Goal: Information Seeking & Learning: Learn about a topic

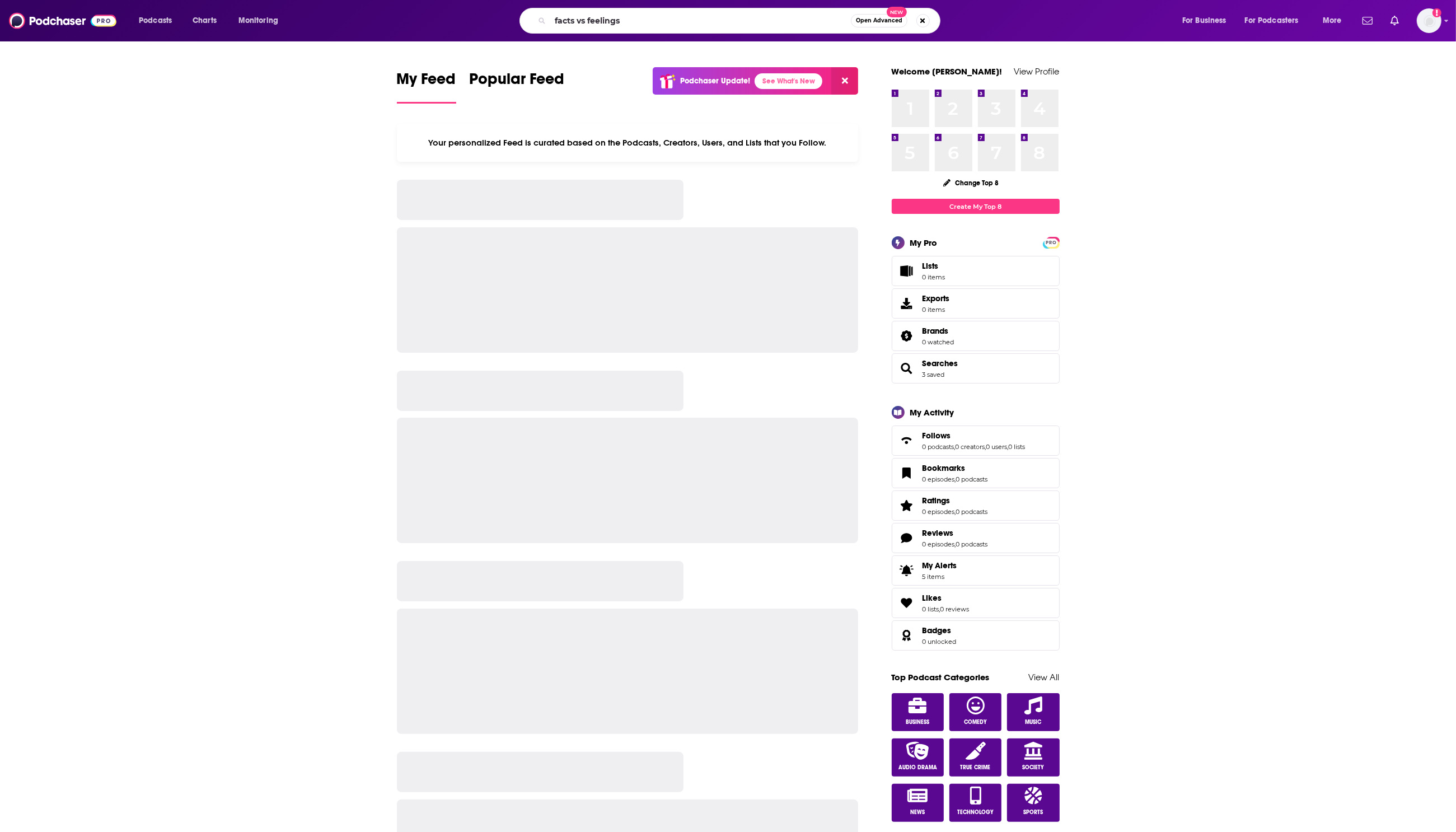
type input "facts vs feelings"
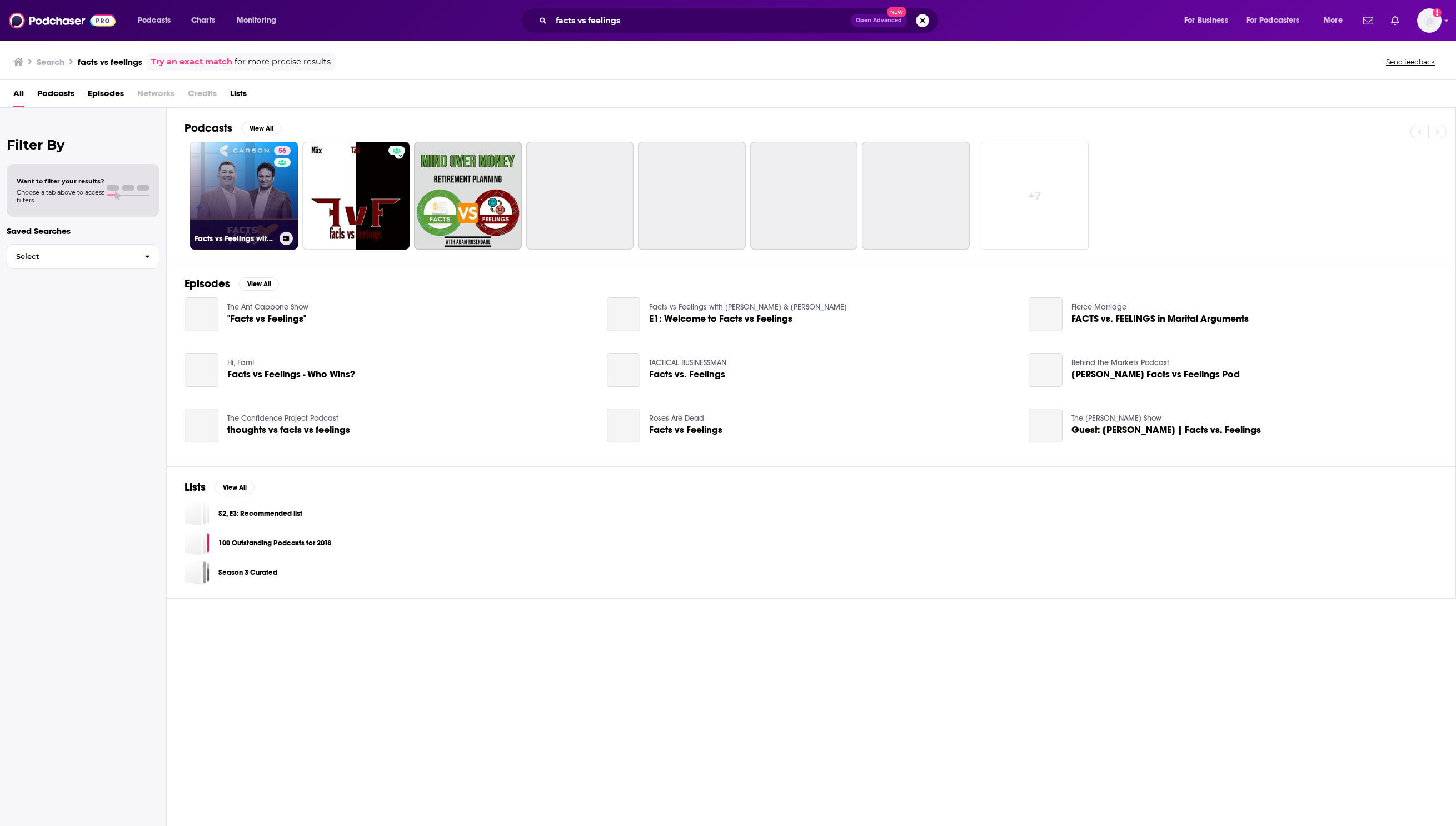
click at [250, 194] on link "56 Facts vs Feelings with [PERSON_NAME] & [PERSON_NAME]" at bounding box center [243, 195] width 107 height 108
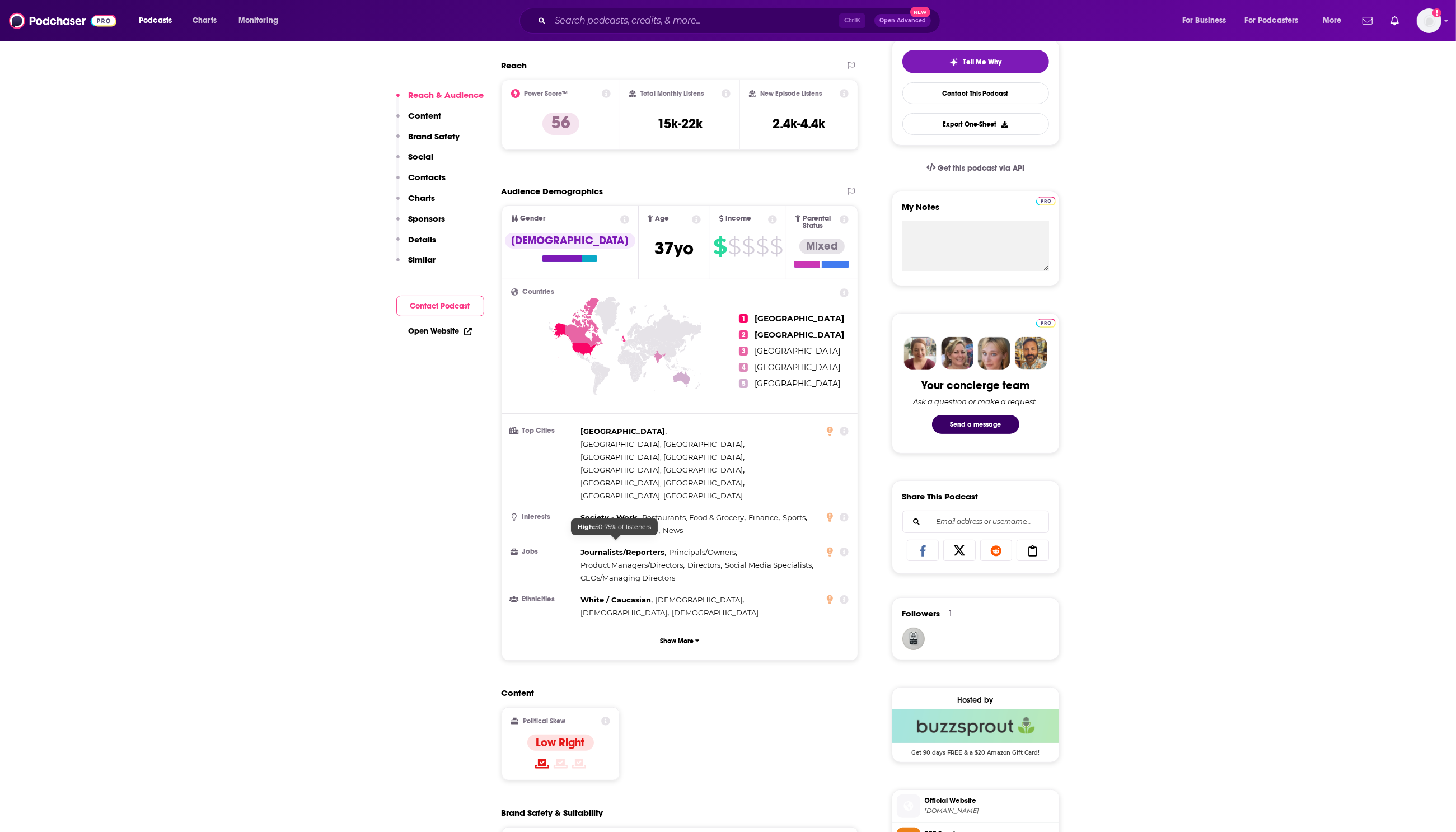
scroll to position [70, 0]
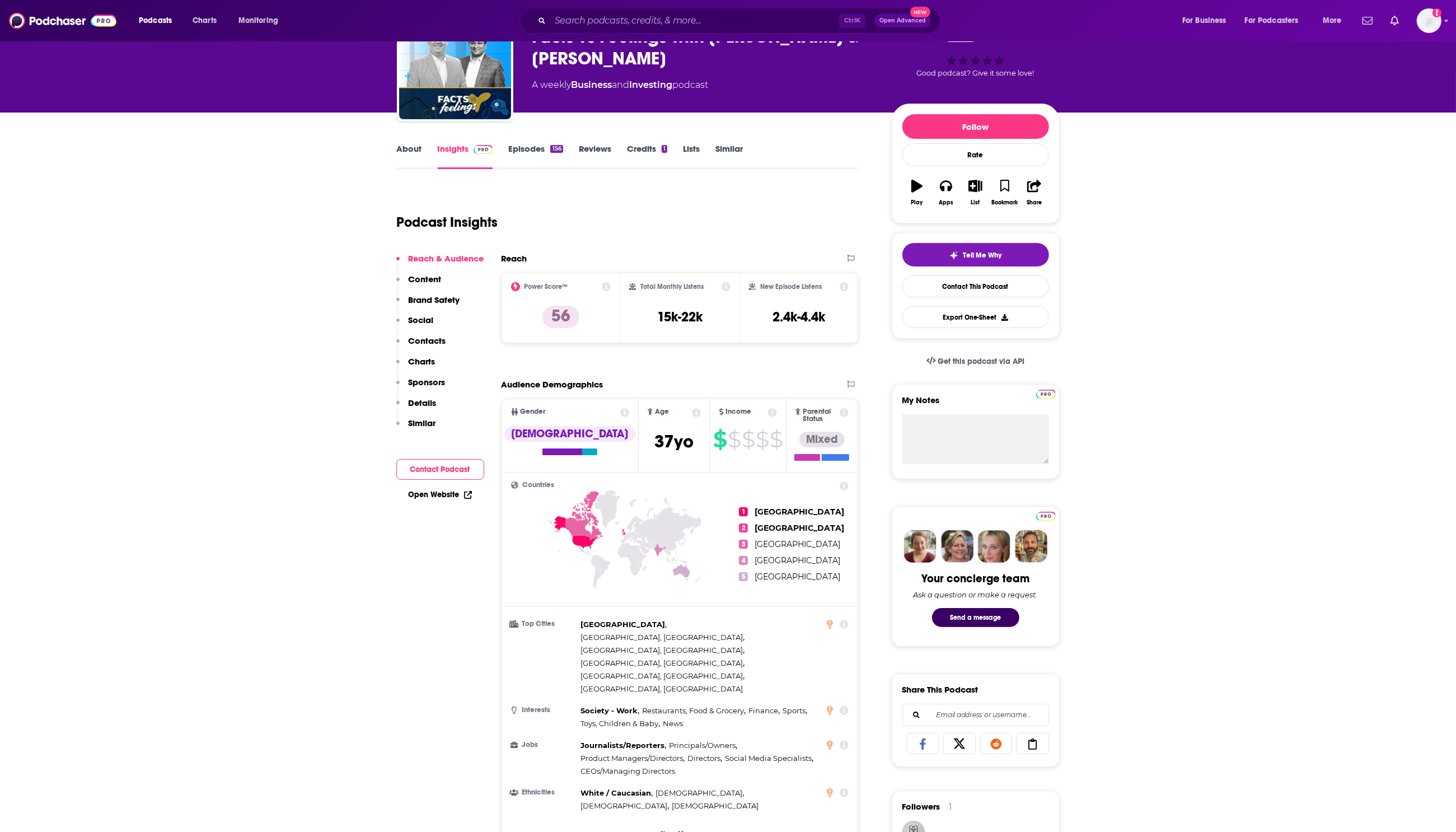
click at [416, 149] on link "About" at bounding box center [409, 156] width 25 height 26
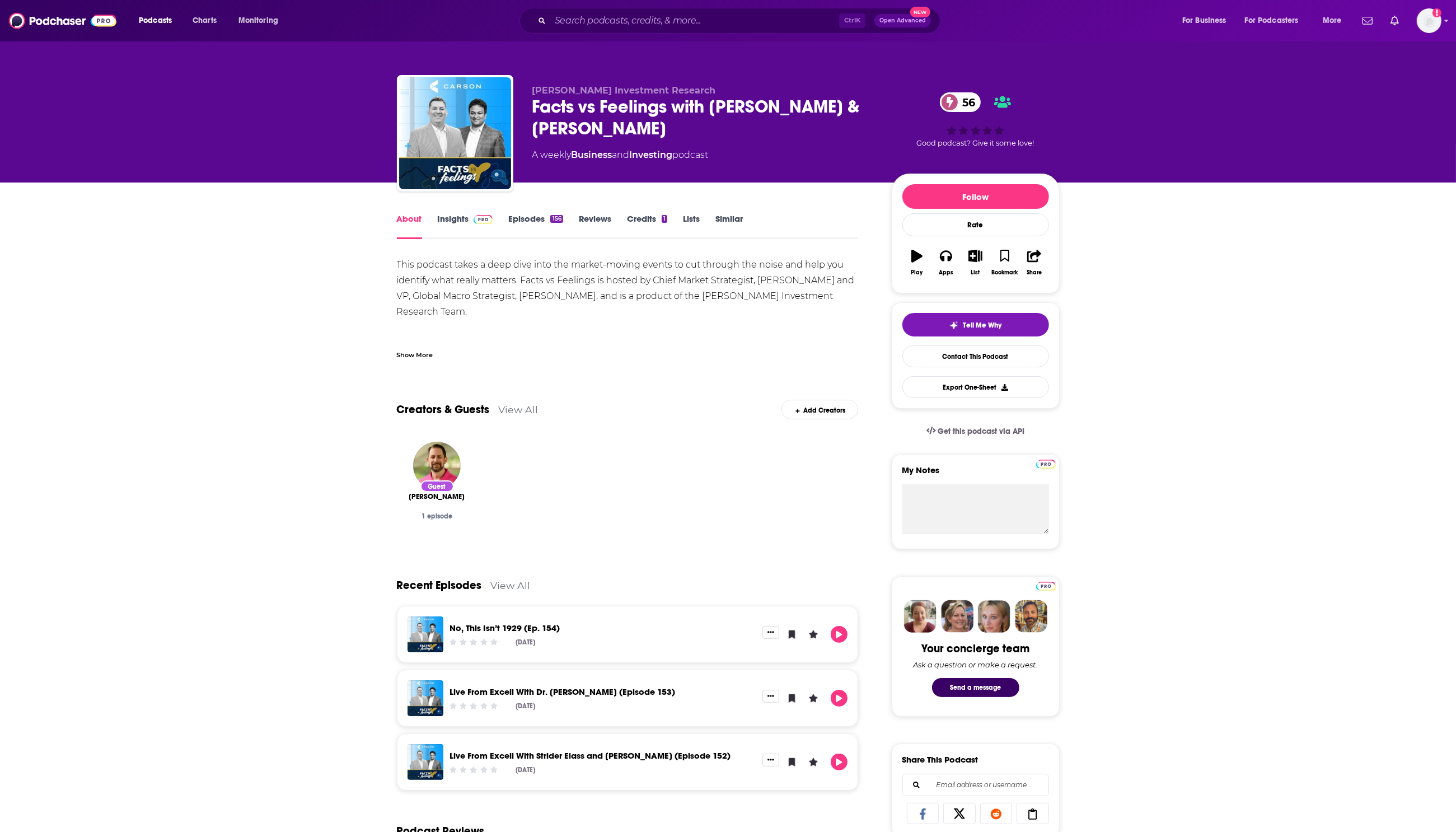
click at [1315, 285] on div "About Insights Episodes 156 Reviews Credits 1 Lists Similar This podcast takes …" at bounding box center [728, 823] width 1456 height 1281
click at [460, 215] on link "Insights" at bounding box center [465, 226] width 55 height 26
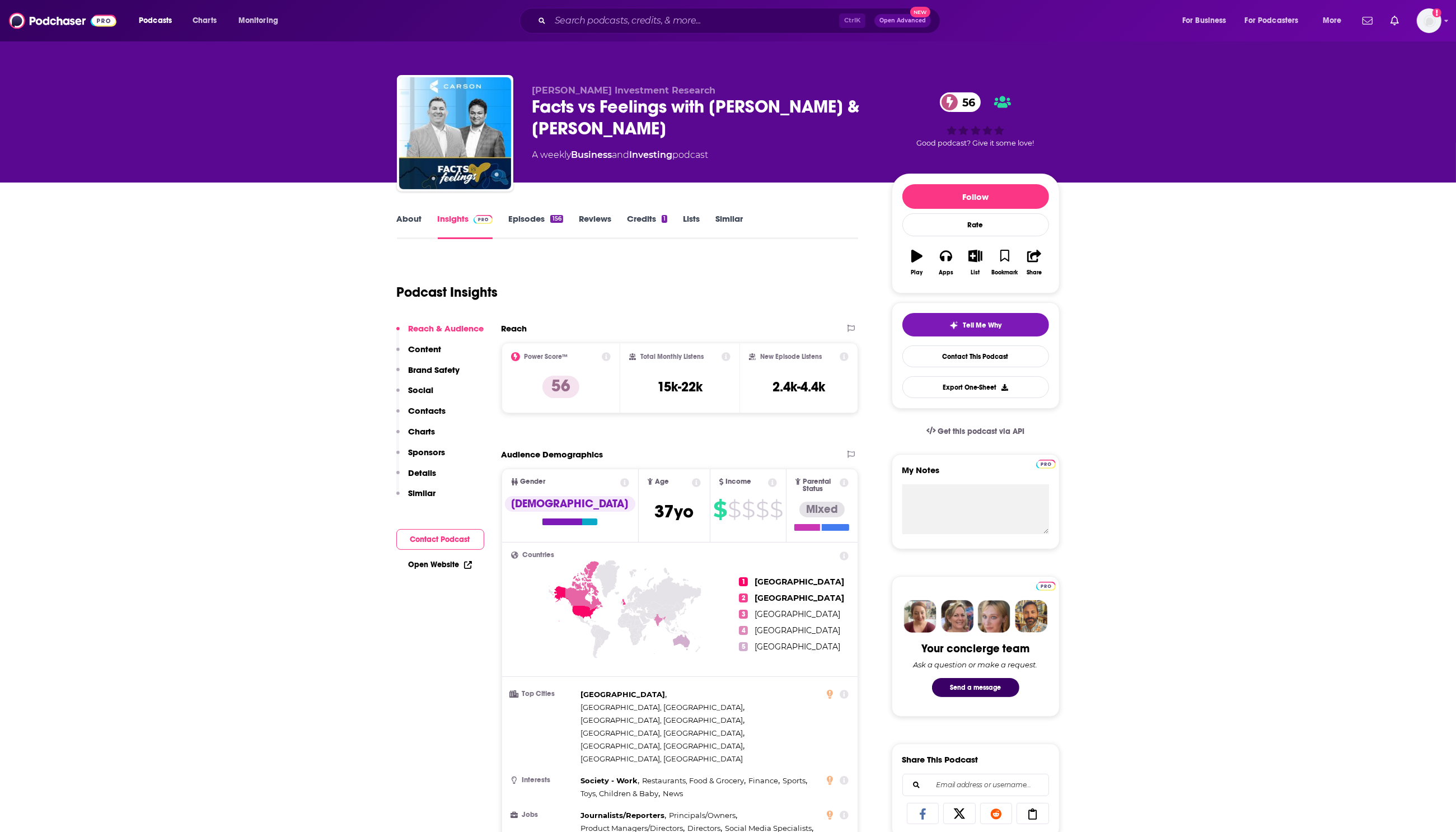
click at [422, 426] on p "Charts" at bounding box center [422, 431] width 27 height 10
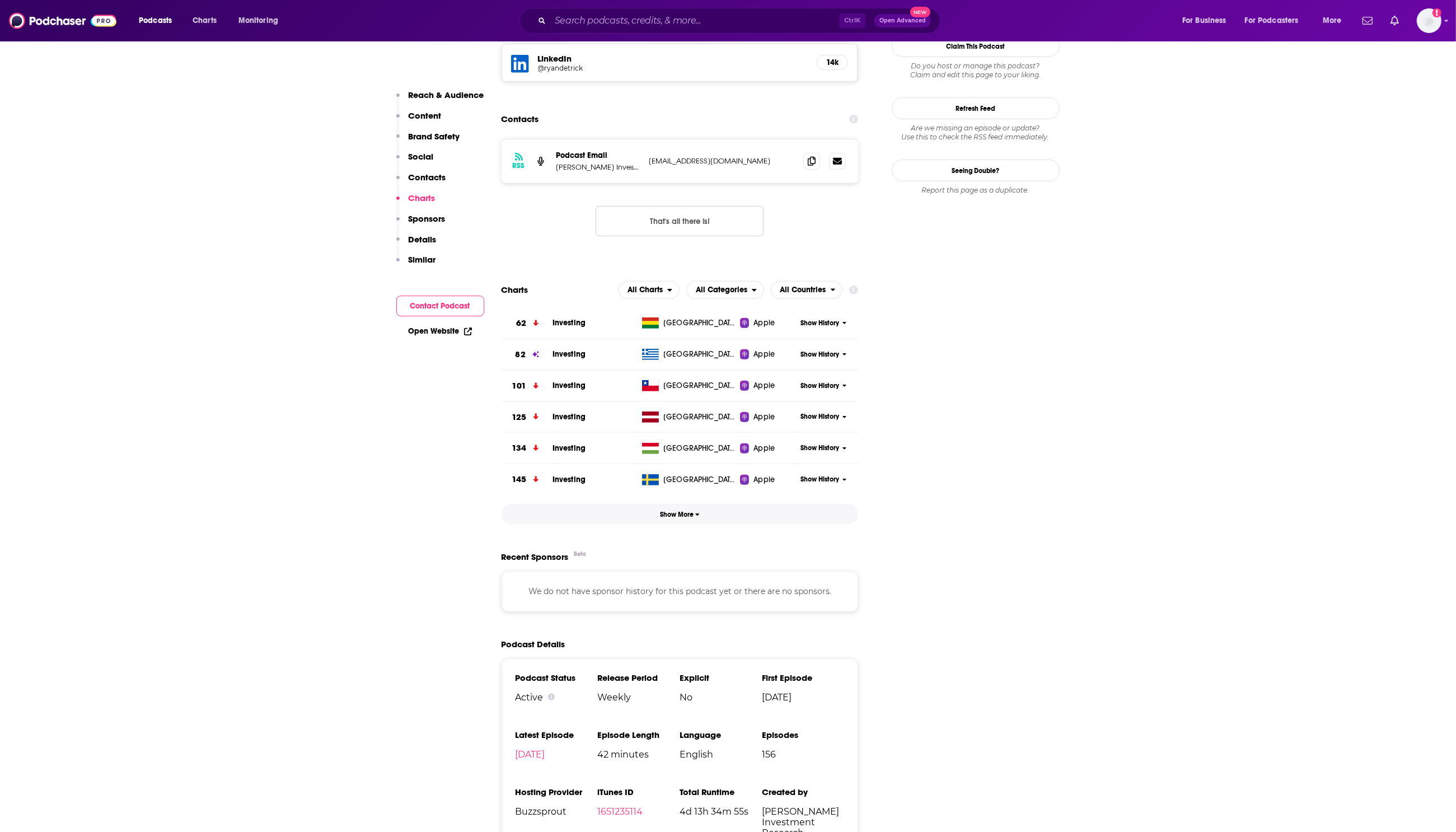
scroll to position [1202, 0]
